Goal: Navigation & Orientation: Find specific page/section

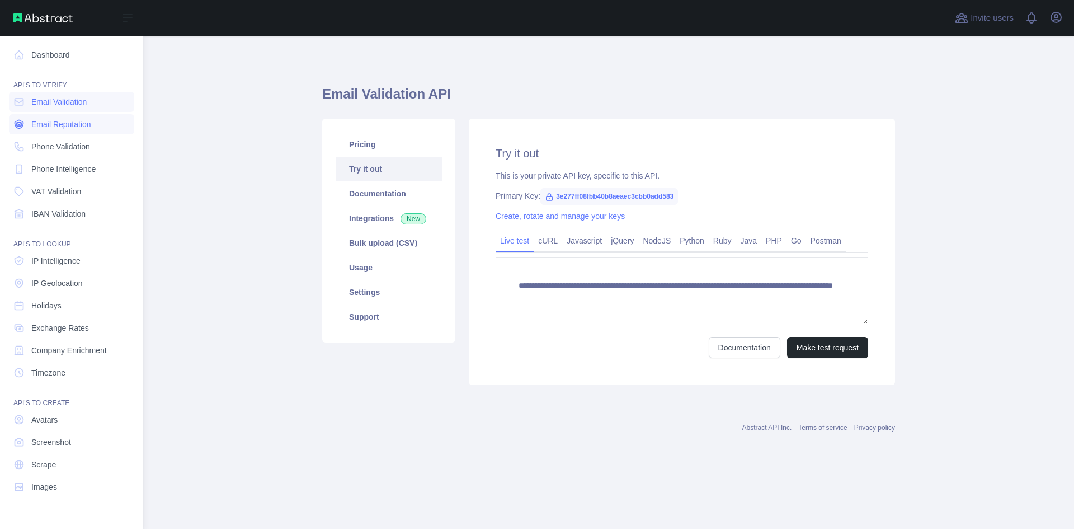
click at [46, 120] on span "Email Reputation" at bounding box center [61, 124] width 60 height 11
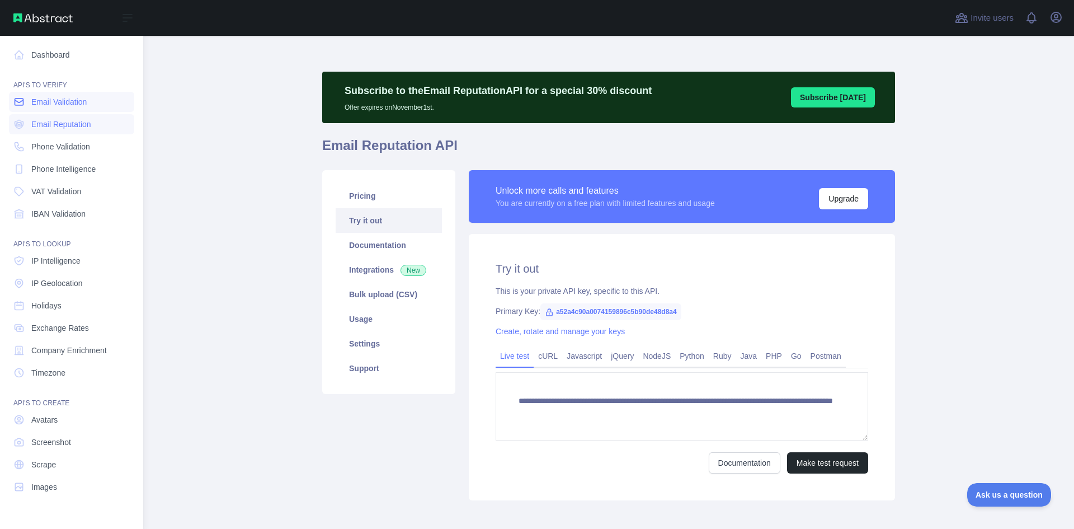
click at [53, 103] on span "Email Validation" at bounding box center [58, 101] width 55 height 11
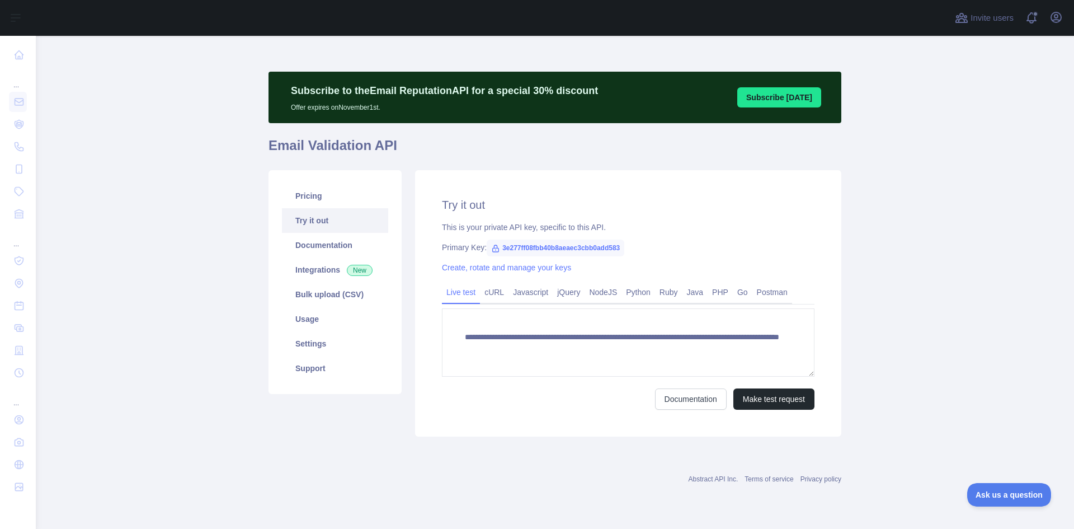
click at [547, 245] on span "3e277ff08fbb40b8aeaec3cbb0add583" at bounding box center [556, 247] width 138 height 17
click at [548, 244] on span "3e277ff08fbb40b8aeaec3cbb0add583" at bounding box center [556, 247] width 138 height 17
copy span "3e277ff08fbb40b8aeaec3cbb0add583"
click at [322, 200] on link "Pricing" at bounding box center [335, 195] width 106 height 25
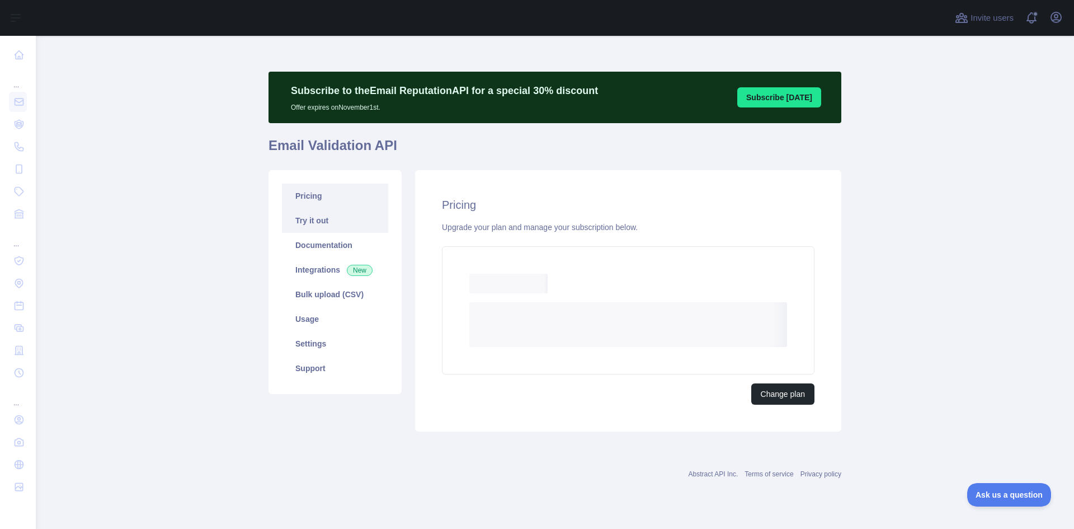
click at [320, 229] on link "Try it out" at bounding box center [335, 220] width 106 height 25
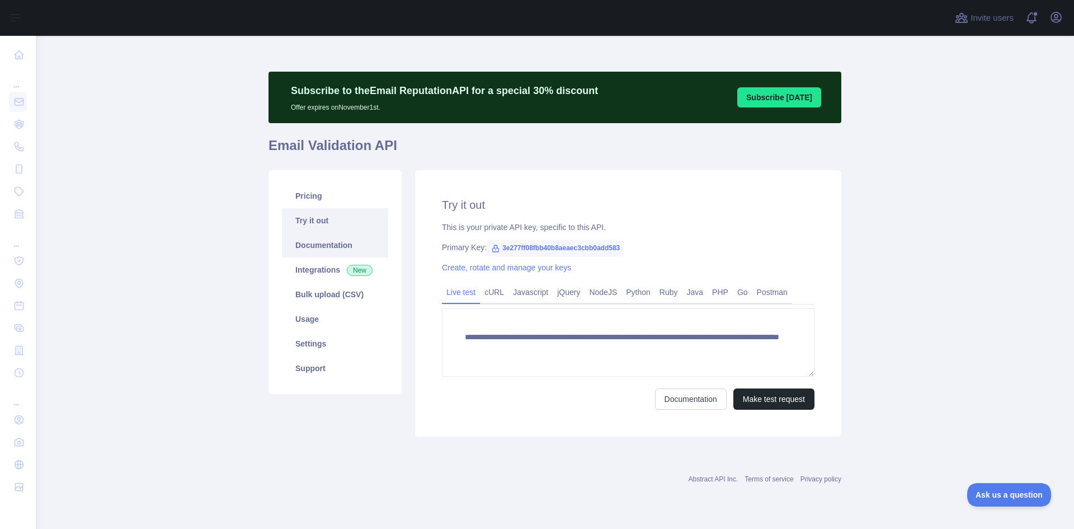
click at [324, 245] on link "Documentation" at bounding box center [335, 245] width 106 height 25
